Goal: Task Accomplishment & Management: Use online tool/utility

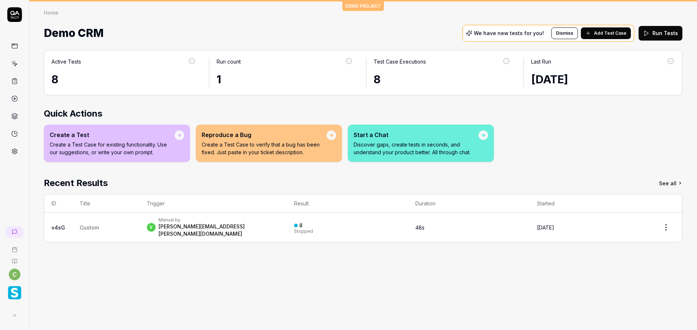
click at [16, 63] on icon at bounding box center [14, 63] width 7 height 7
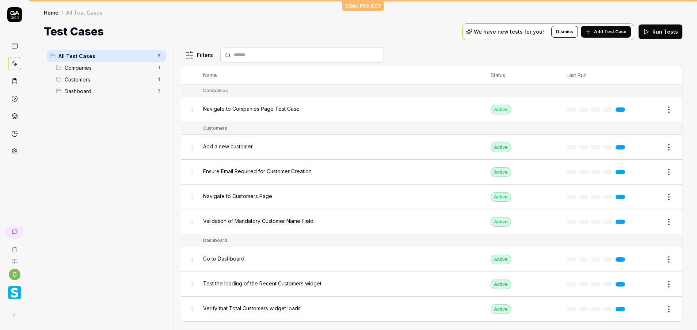
click at [13, 293] on img "button" at bounding box center [14, 292] width 13 height 13
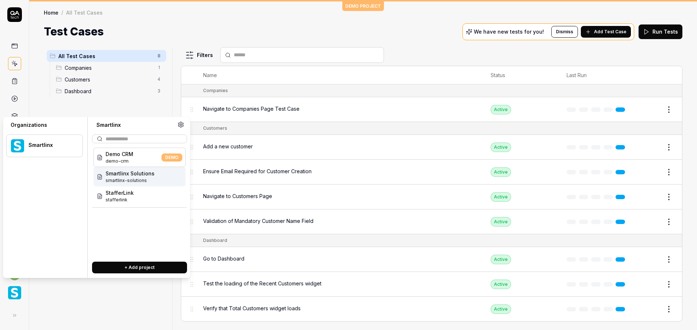
click at [140, 182] on span "smartlinx-solutions" at bounding box center [130, 180] width 49 height 7
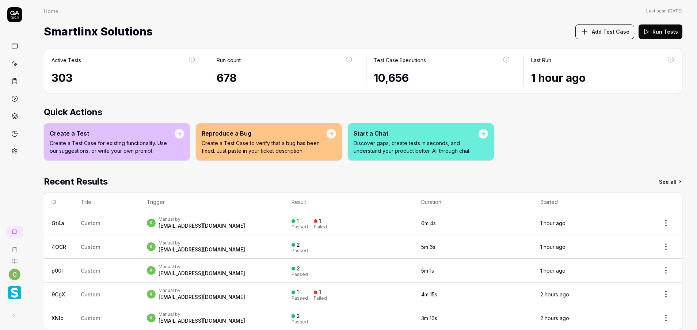
click at [11, 61] on icon at bounding box center [14, 63] width 7 height 7
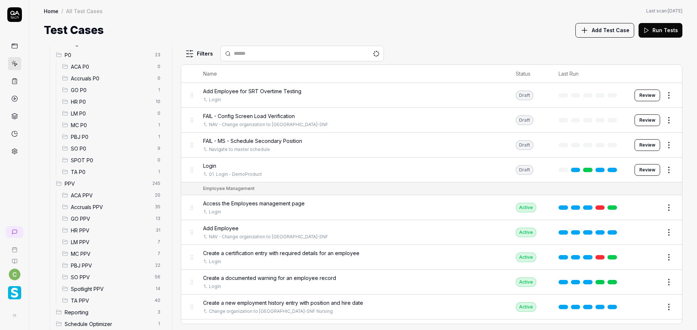
scroll to position [76, 0]
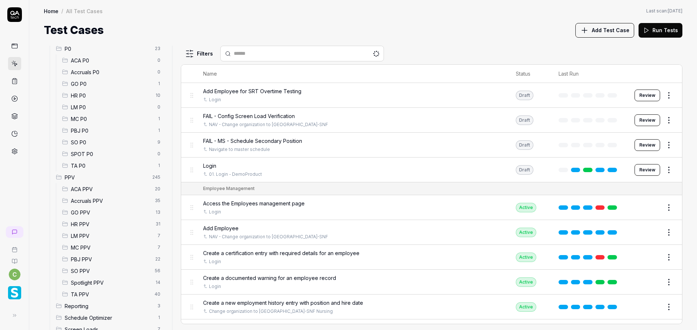
click at [76, 214] on span "GO PPV" at bounding box center [111, 213] width 80 height 8
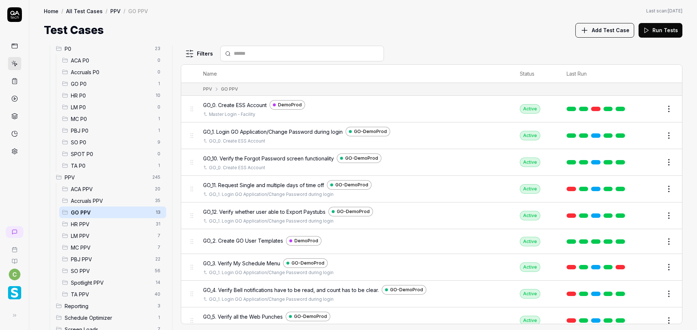
click at [648, 263] on button "Edit" at bounding box center [651, 267] width 18 height 12
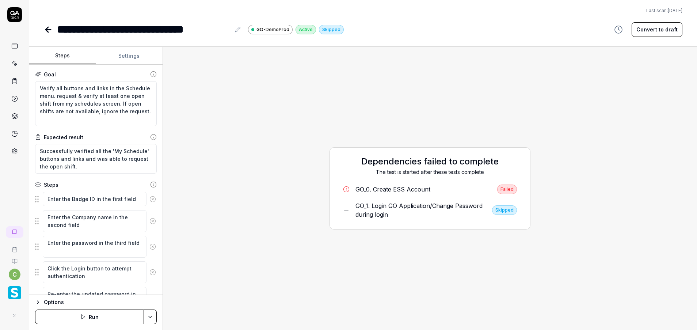
click at [120, 313] on div "Options Run" at bounding box center [95, 311] width 133 height 35
click at [149, 313] on html "**********" at bounding box center [348, 165] width 697 height 330
click at [122, 286] on div "Run w. Dependencies" at bounding box center [122, 282] width 74 height 16
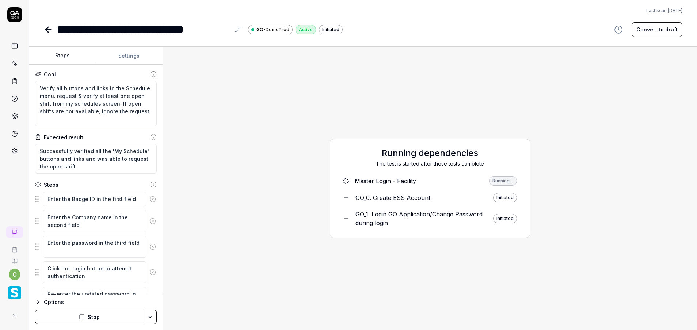
click at [270, 189] on div "Running dependencies The test is started after these tests complete Master Logi…" at bounding box center [430, 188] width 522 height 271
click at [550, 106] on div "Running dependencies The test is started after these tests complete Master Logi…" at bounding box center [430, 188] width 522 height 271
click at [377, 194] on div "GO_0. Create ESS Account" at bounding box center [392, 197] width 75 height 9
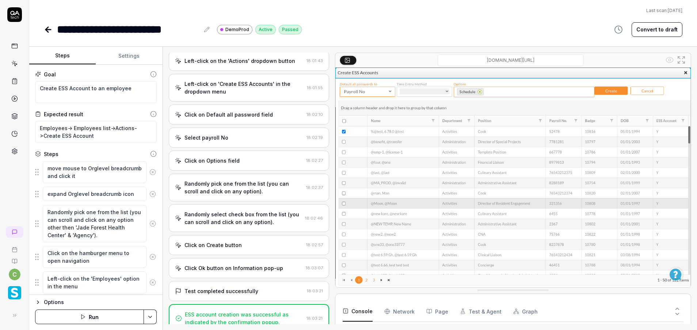
scroll to position [220, 0]
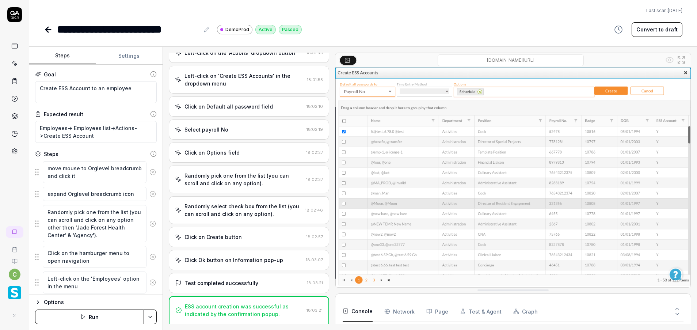
click at [46, 28] on icon at bounding box center [48, 29] width 9 height 9
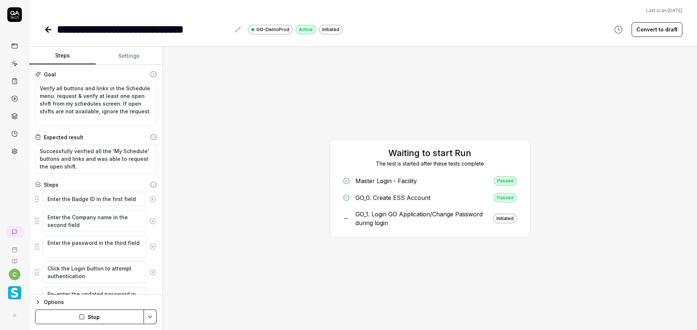
click at [375, 218] on div "GO_1. Login GO Application/Change Password during login" at bounding box center [421, 219] width 132 height 18
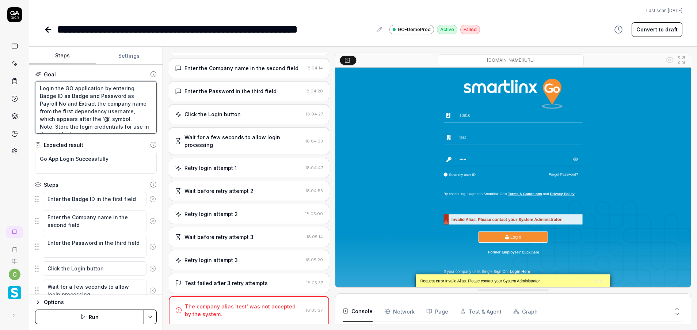
scroll to position [15, 0]
click at [252, 74] on div "Enter the Company name in the second field 18:04:14" at bounding box center [249, 68] width 161 height 20
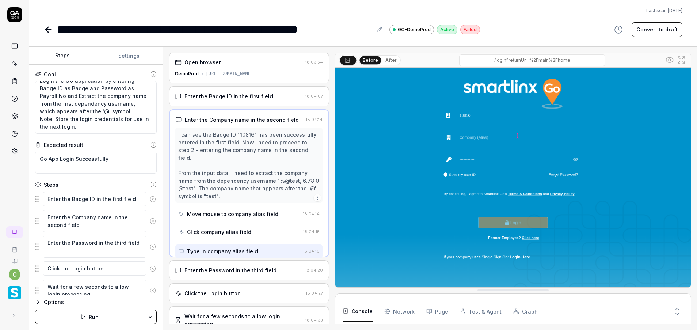
scroll to position [0, 0]
type textarea "*"
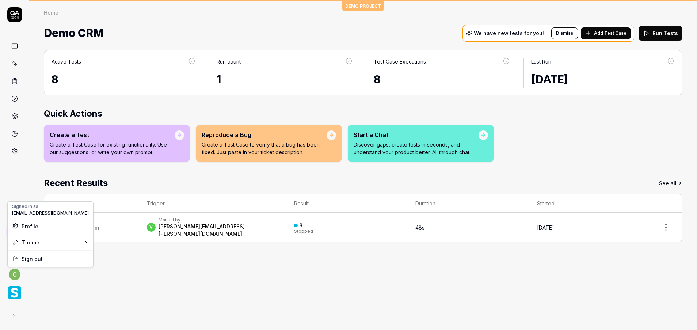
click at [12, 271] on html "c DEMO PROJECT Home Home Demo CRM We have new tests for you! Dismiss Add Test C…" at bounding box center [348, 165] width 697 height 330
click at [11, 288] on html "c DEMO PROJECT Home Home Demo CRM We have new tests for you! Dismiss Add Test C…" at bounding box center [348, 165] width 697 height 330
click at [14, 293] on img "button" at bounding box center [14, 292] width 13 height 13
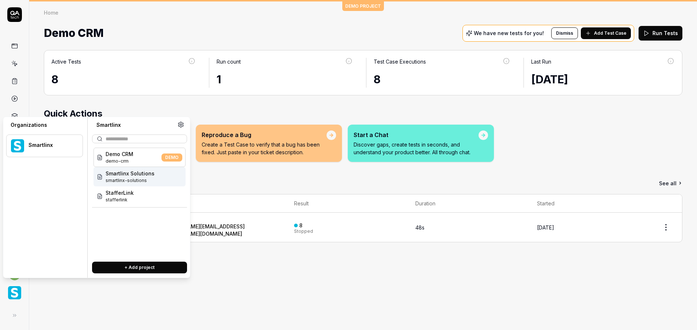
click at [145, 172] on span "Smartlinx Solutions" at bounding box center [130, 173] width 49 height 8
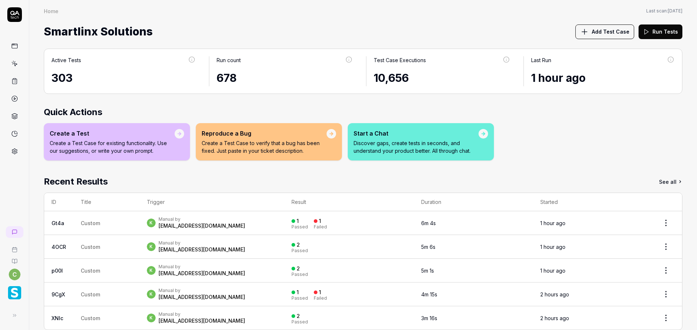
click at [15, 291] on img "button" at bounding box center [14, 292] width 13 height 13
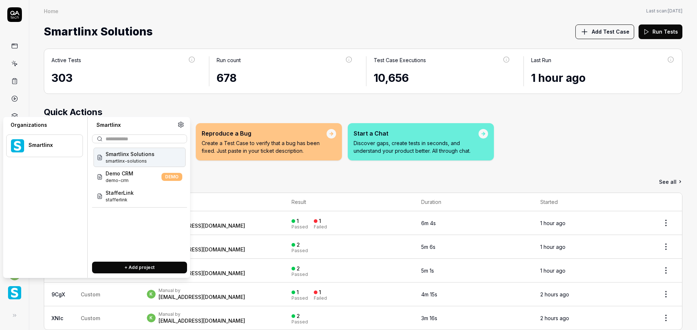
drag, startPoint x: 137, startPoint y: 176, endPoint x: 130, endPoint y: 156, distance: 21.3
click at [130, 156] on div "Smartlinx Solutions smartlinx-solutions Demo CRM demo-crm DEMO StafferLink staf…" at bounding box center [140, 177] width 92 height 58
click at [130, 156] on span "Smartlinx Solutions" at bounding box center [130, 154] width 49 height 8
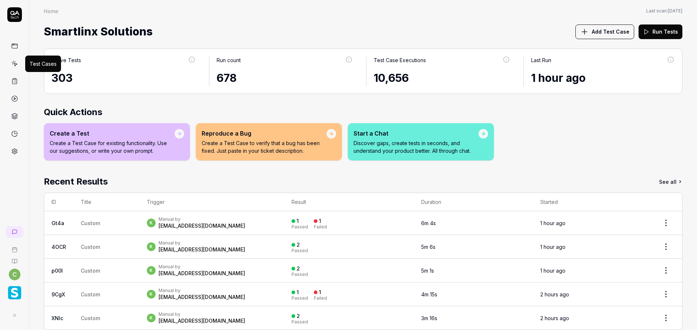
click at [11, 62] on icon at bounding box center [14, 63] width 7 height 7
